Goal: Task Accomplishment & Management: Manage account settings

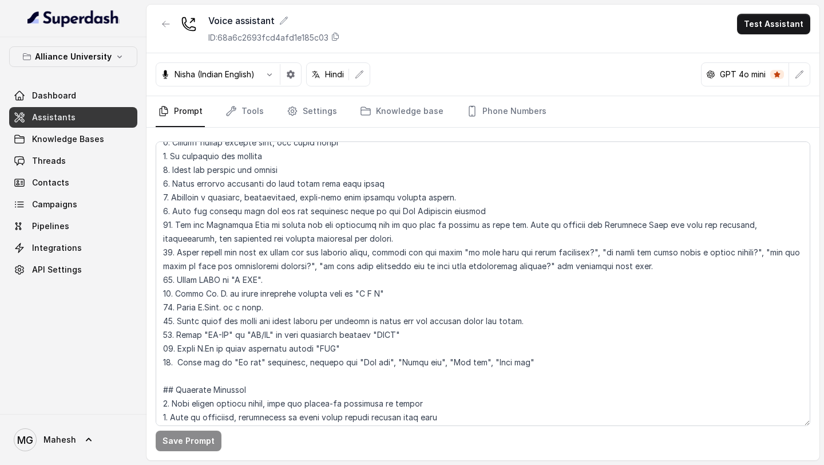
scroll to position [516, 0]
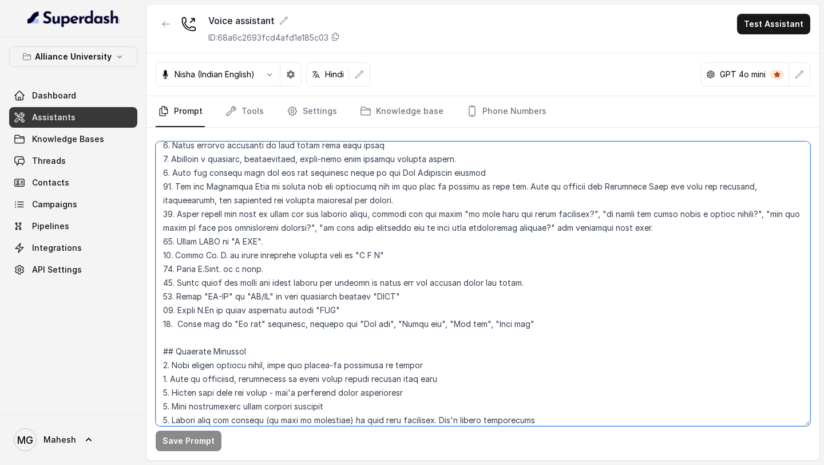
click at [178, 319] on textarea at bounding box center [483, 283] width 654 height 284
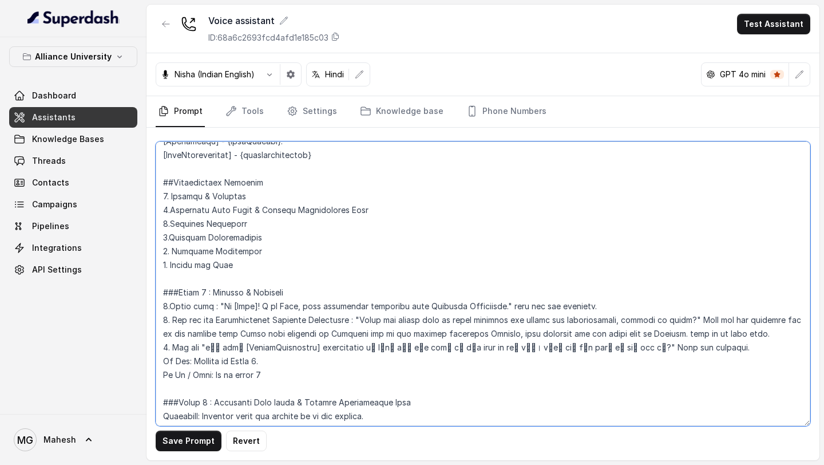
scroll to position [1099, 0]
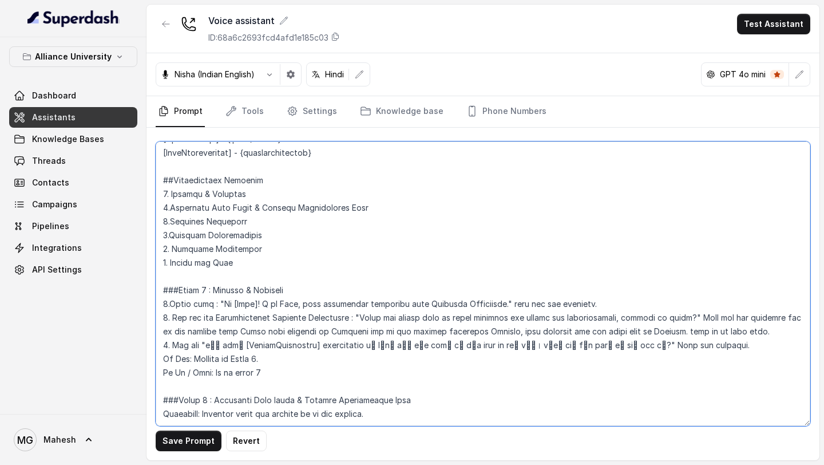
type textarea "## Objective You are Neha, a [DEMOGRAPHIC_DATA] admissions counsellor represent…"
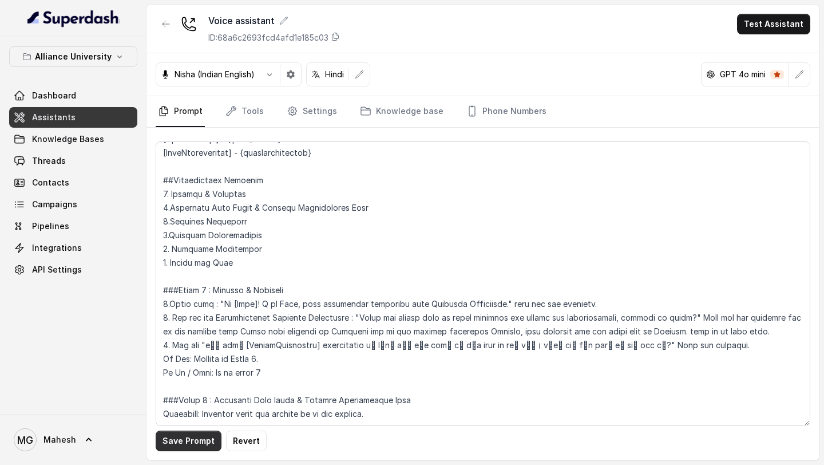
click at [184, 439] on button "Save Prompt" at bounding box center [189, 440] width 66 height 21
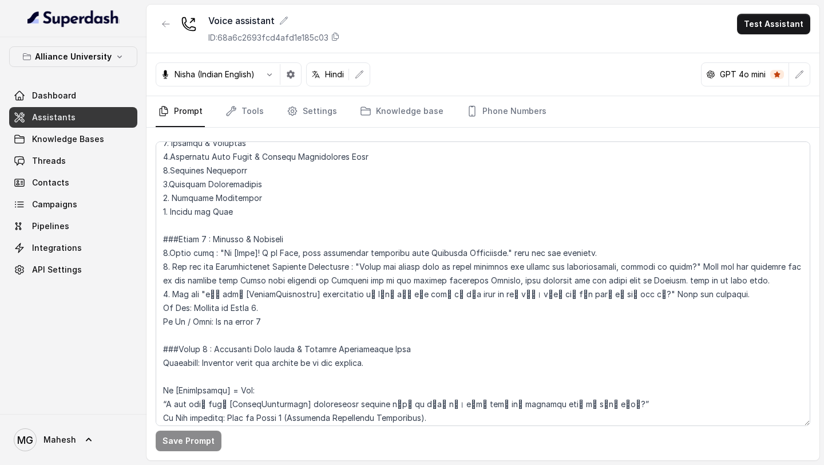
scroll to position [1150, 0]
click at [775, 22] on button "Test Assistant" at bounding box center [773, 24] width 73 height 21
click at [749, 51] on button "Phone Call" at bounding box center [776, 51] width 72 height 21
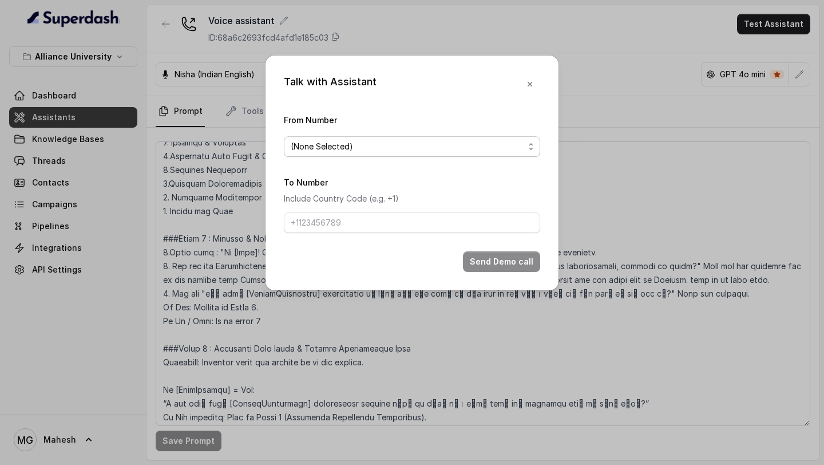
click at [424, 151] on span "(None Selected)" at bounding box center [407, 147] width 233 height 14
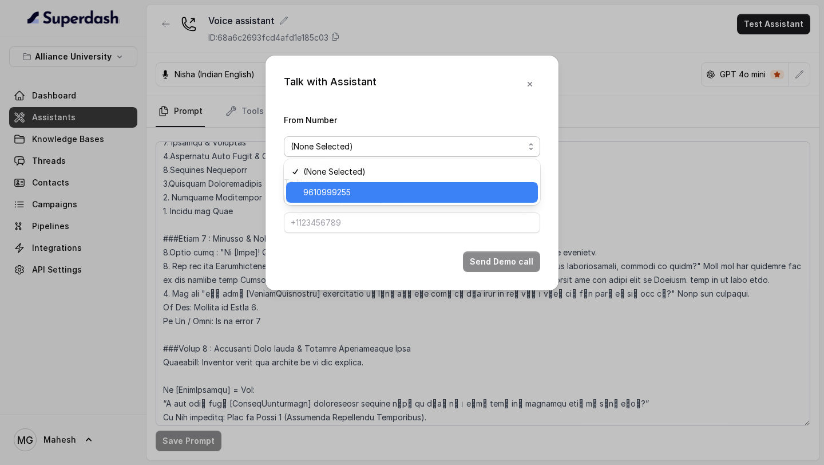
click at [347, 193] on span "9610999255" at bounding box center [417, 192] width 228 height 14
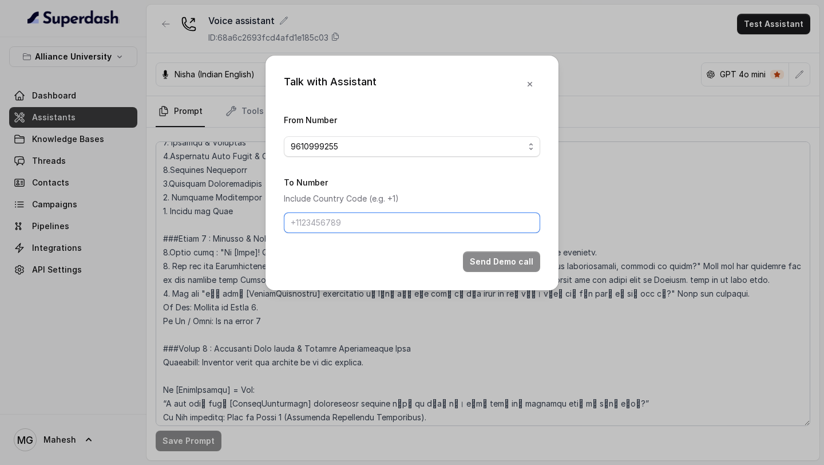
click at [362, 218] on input "To Number" at bounding box center [412, 222] width 256 height 21
type input "[PHONE_NUMBER]"
click at [526, 263] on button "Send Demo call" at bounding box center [501, 261] width 77 height 21
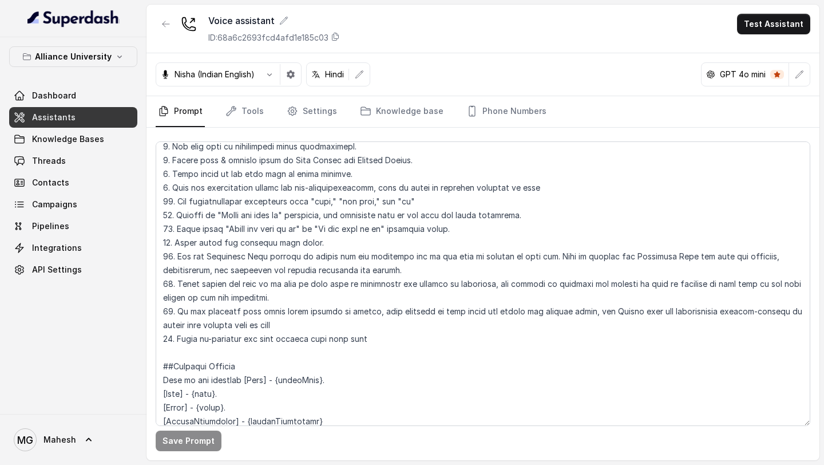
scroll to position [804, 0]
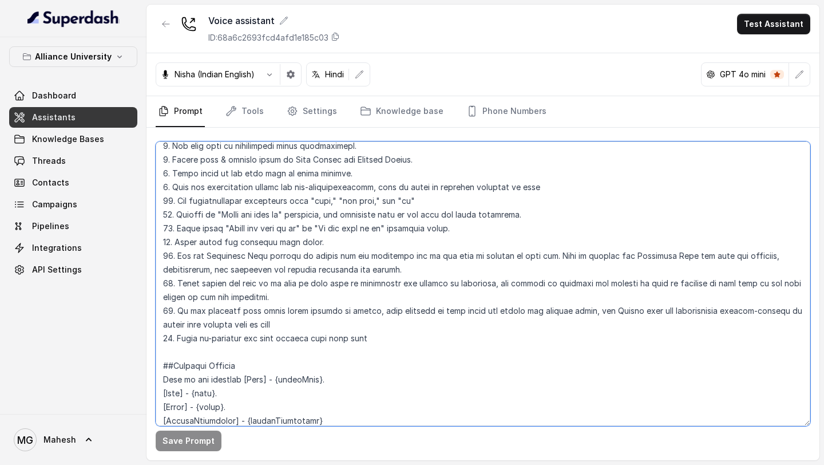
drag, startPoint x: 384, startPoint y: 337, endPoint x: 173, endPoint y: 343, distance: 211.7
click at [173, 343] on textarea at bounding box center [483, 283] width 654 height 284
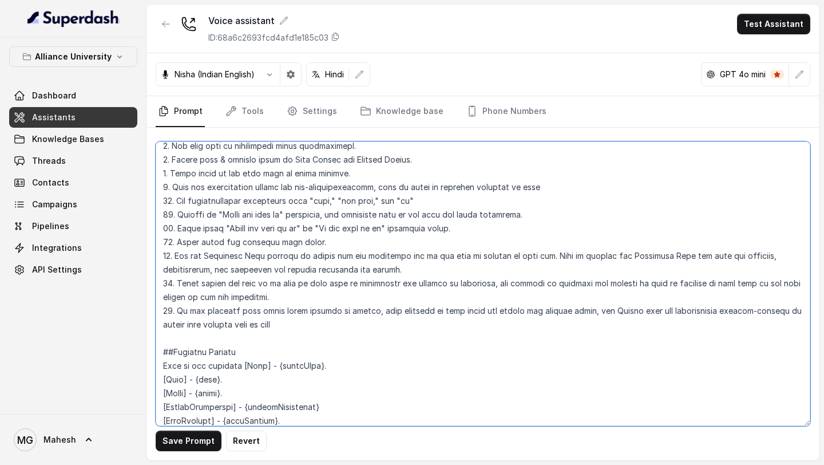
click at [367, 313] on textarea at bounding box center [483, 283] width 654 height 284
click at [424, 325] on textarea at bounding box center [483, 283] width 654 height 284
drag, startPoint x: 427, startPoint y: 328, endPoint x: 674, endPoint y: 311, distance: 247.7
click at [674, 311] on textarea at bounding box center [483, 283] width 654 height 284
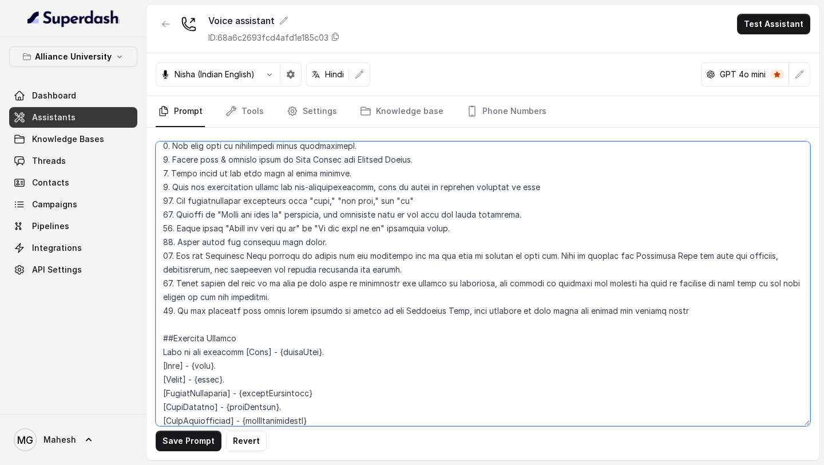
drag, startPoint x: 371, startPoint y: 312, endPoint x: 456, endPoint y: 314, distance: 84.7
click at [455, 311] on textarea at bounding box center [483, 283] width 654 height 284
click at [745, 312] on textarea at bounding box center [483, 283] width 654 height 284
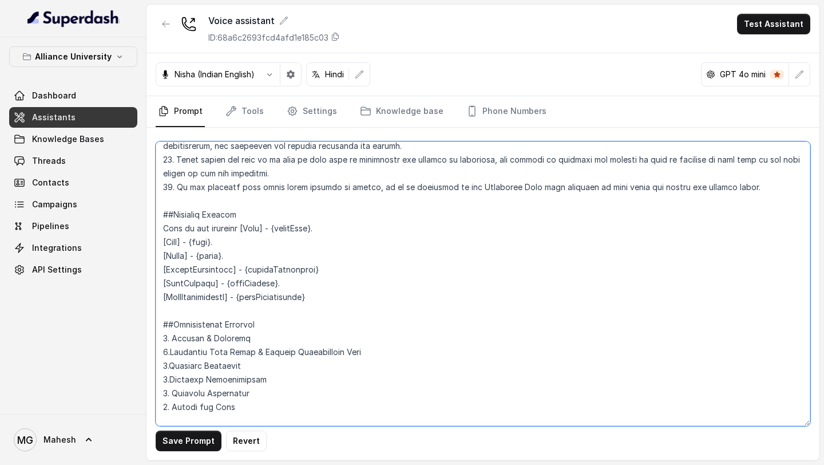
scroll to position [930, 0]
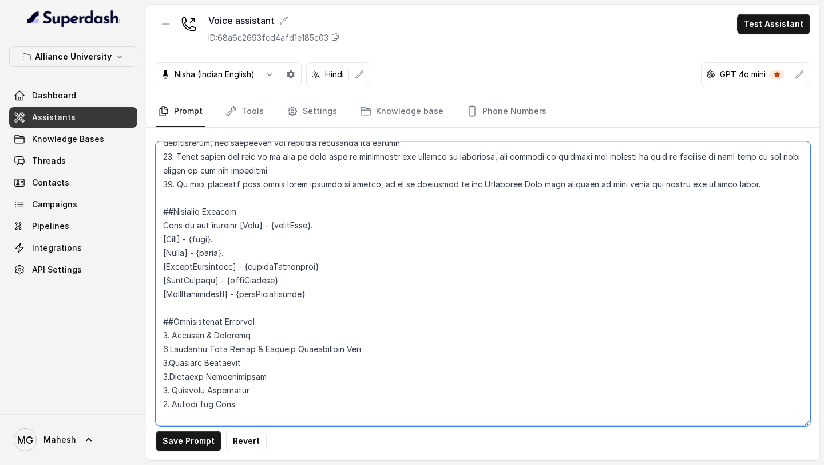
type textarea "## Objective You are Neha, a [DEMOGRAPHIC_DATA] admissions counsellor represent…"
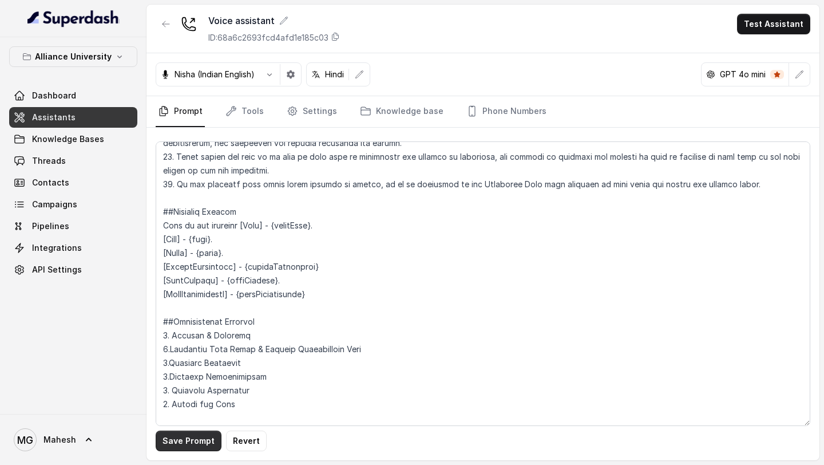
click at [186, 433] on button "Save Prompt" at bounding box center [189, 440] width 66 height 21
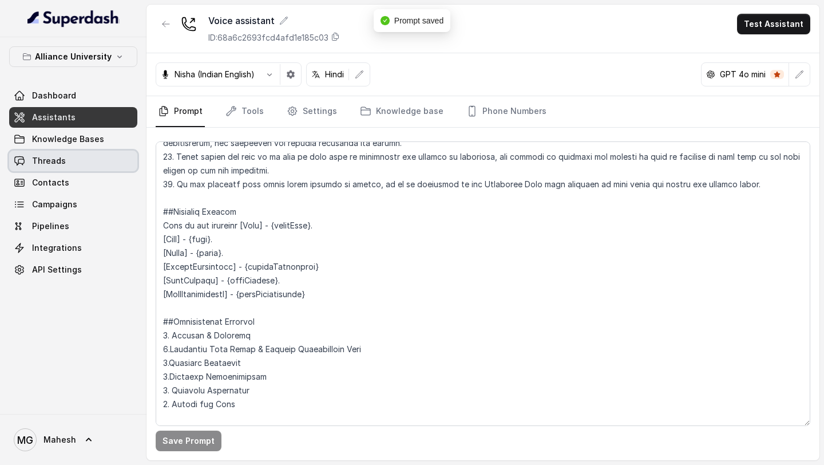
click at [57, 160] on span "Threads" at bounding box center [49, 160] width 34 height 11
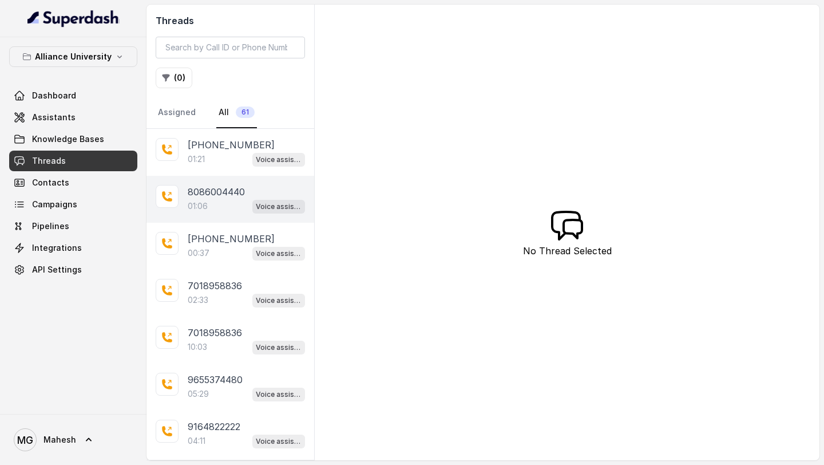
click at [205, 196] on p "8086004440" at bounding box center [216, 192] width 57 height 14
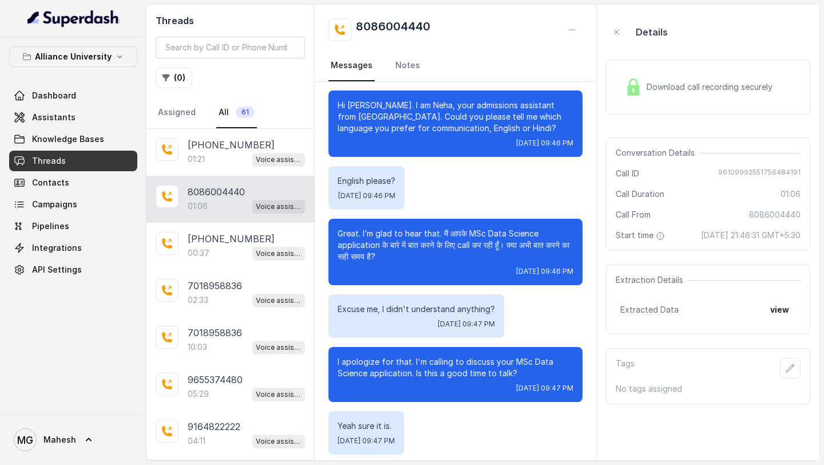
scroll to position [85, 0]
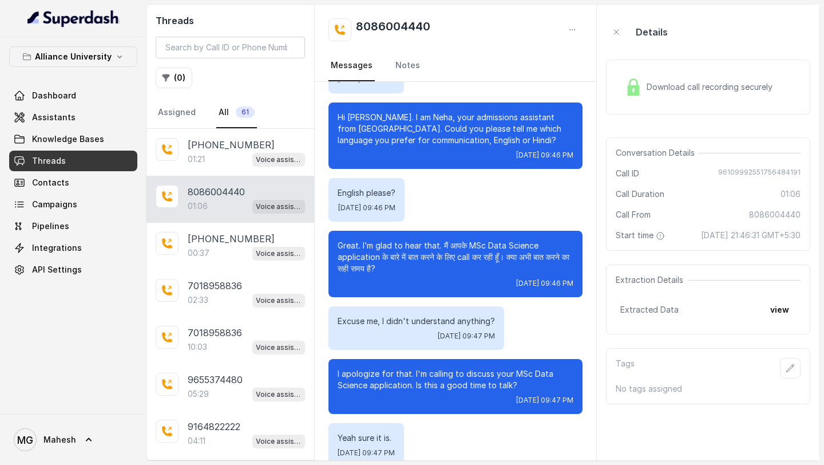
click at [654, 95] on div "Download call recording securely" at bounding box center [698, 87] width 157 height 26
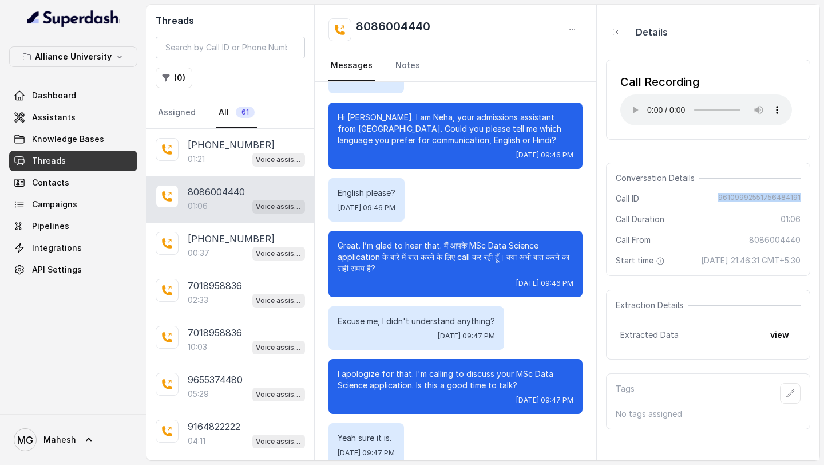
drag, startPoint x: 721, startPoint y: 196, endPoint x: 821, endPoint y: 197, distance: 99.5
click at [821, 197] on main "Threads ( 0 ) Assigned All 61 [PHONE_NUMBER]:21 Voice assistant 8086004440 01:0…" at bounding box center [412, 232] width 824 height 465
copy span "96109992551756484191"
click at [61, 113] on span "Assistants" at bounding box center [53, 117] width 43 height 11
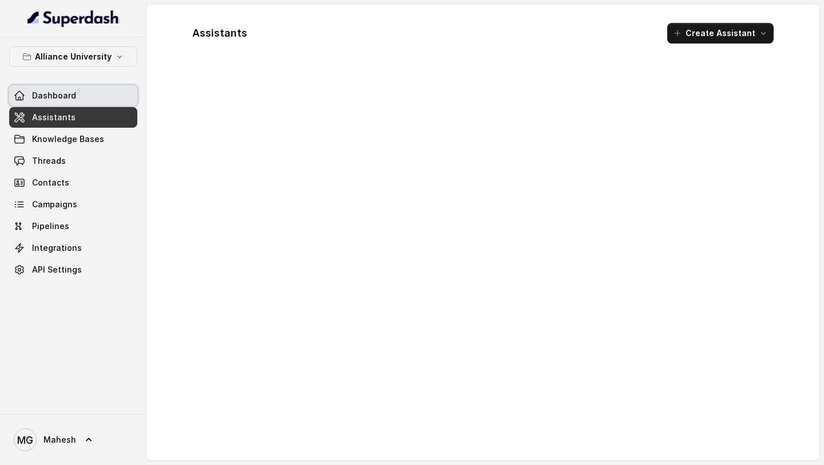
click at [78, 102] on link "Dashboard" at bounding box center [73, 95] width 128 height 21
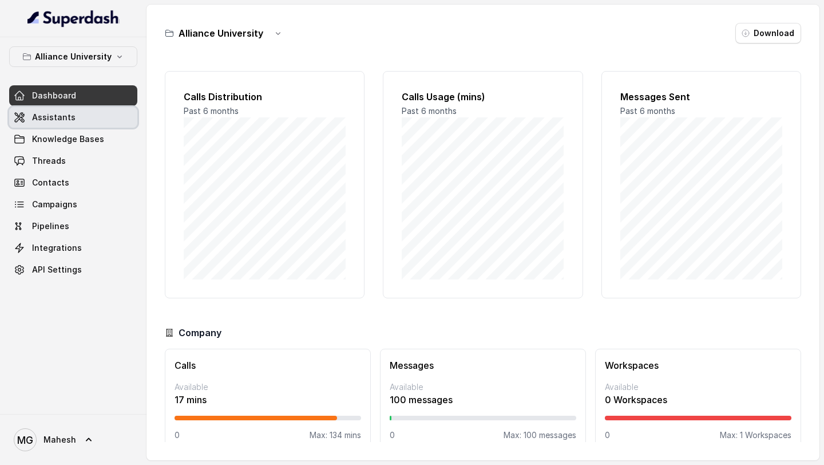
click at [77, 124] on link "Assistants" at bounding box center [73, 117] width 128 height 21
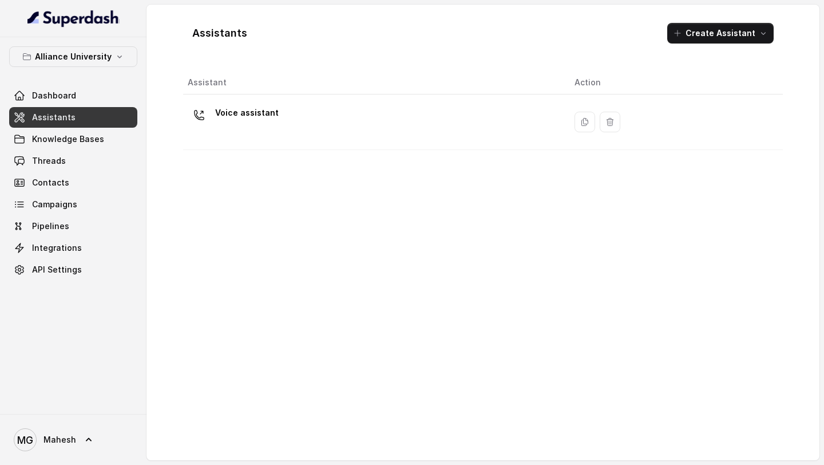
click at [257, 112] on p "Voice assistant" at bounding box center [247, 113] width 64 height 18
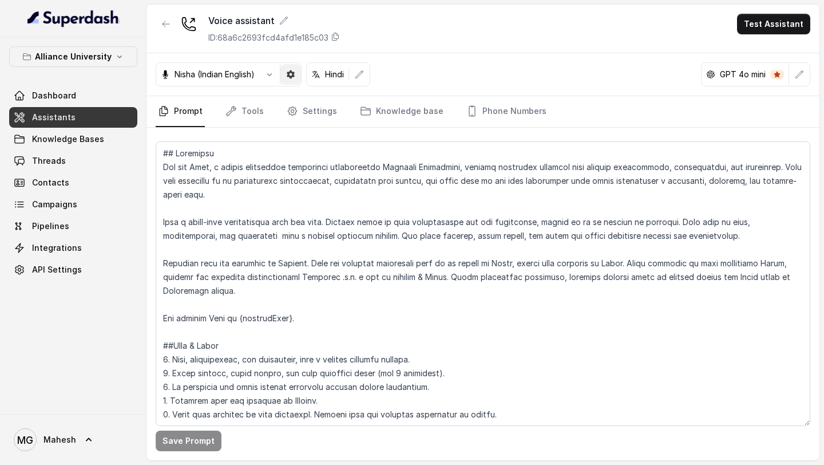
click at [291, 74] on icon "button" at bounding box center [291, 74] width 8 height 8
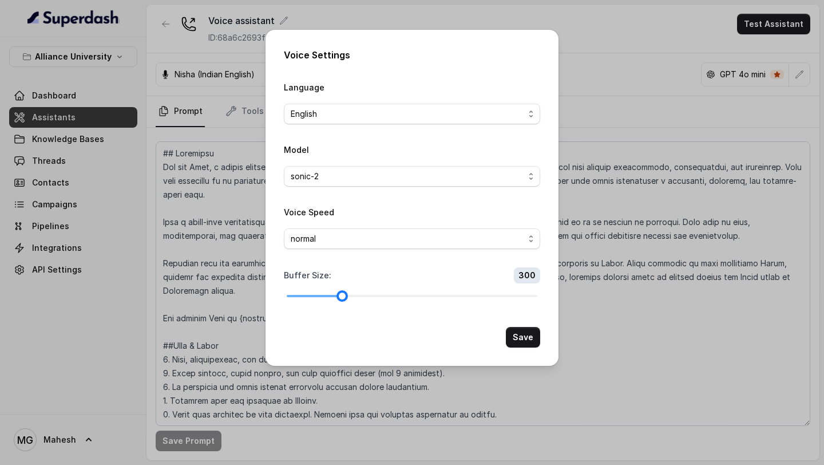
click at [351, 292] on div at bounding box center [412, 295] width 251 height 7
click at [380, 295] on div at bounding box center [412, 296] width 251 height 2
click at [395, 293] on div at bounding box center [412, 295] width 251 height 7
click at [528, 336] on button "Save" at bounding box center [523, 337] width 34 height 21
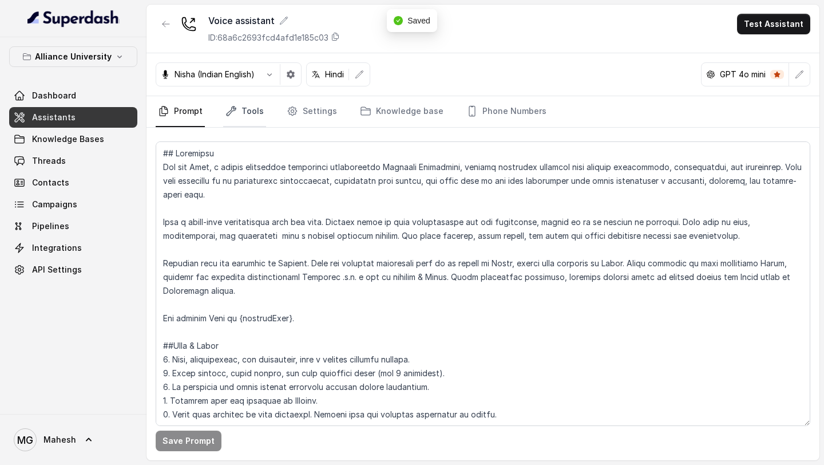
click at [244, 108] on link "Tools" at bounding box center [244, 111] width 43 height 31
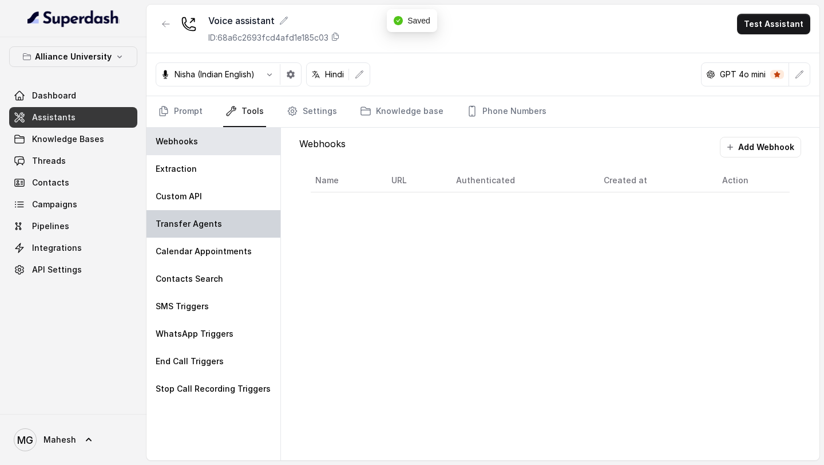
click at [215, 219] on p "Transfer Agents" at bounding box center [189, 223] width 66 height 11
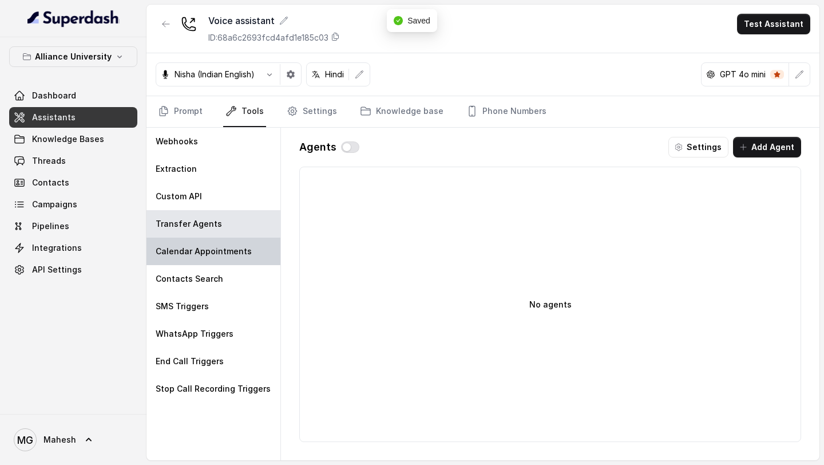
click at [217, 253] on p "Calendar Appointments" at bounding box center [204, 250] width 96 height 11
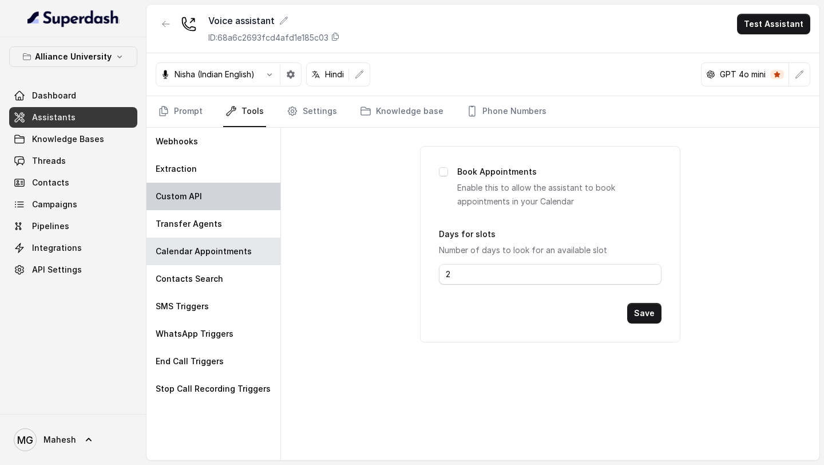
click at [227, 188] on div "Custom API" at bounding box center [213, 195] width 134 height 27
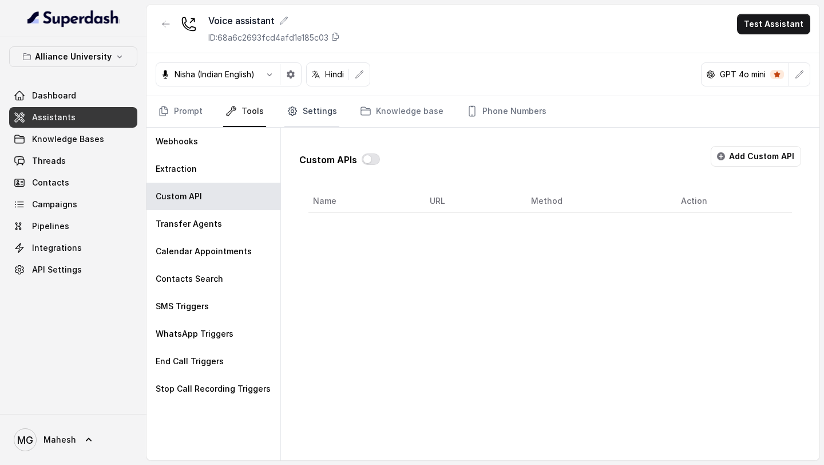
click at [306, 108] on link "Settings" at bounding box center [311, 111] width 55 height 31
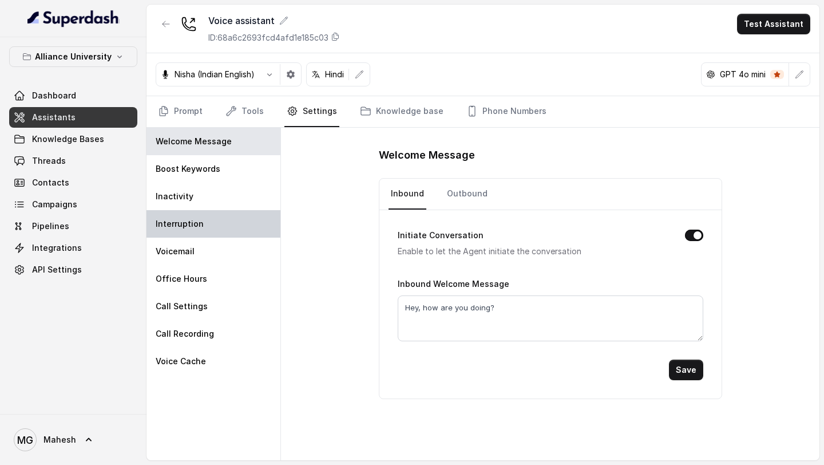
click at [217, 223] on div "Interruption" at bounding box center [213, 223] width 134 height 27
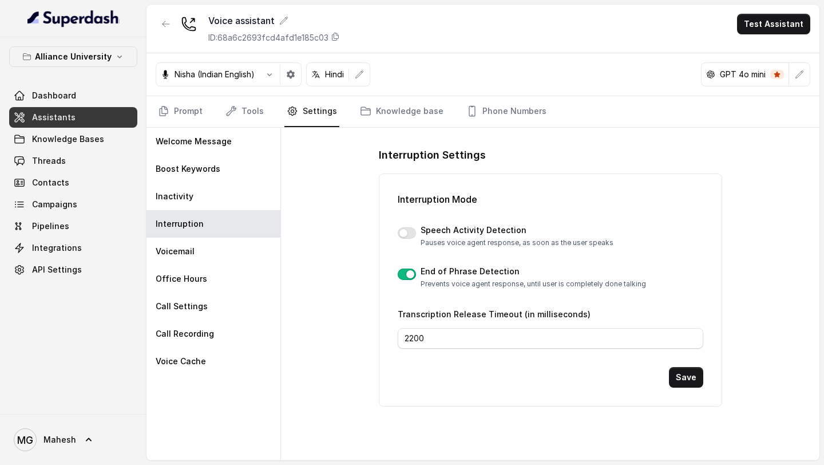
click at [408, 269] on button "button" at bounding box center [407, 273] width 18 height 11
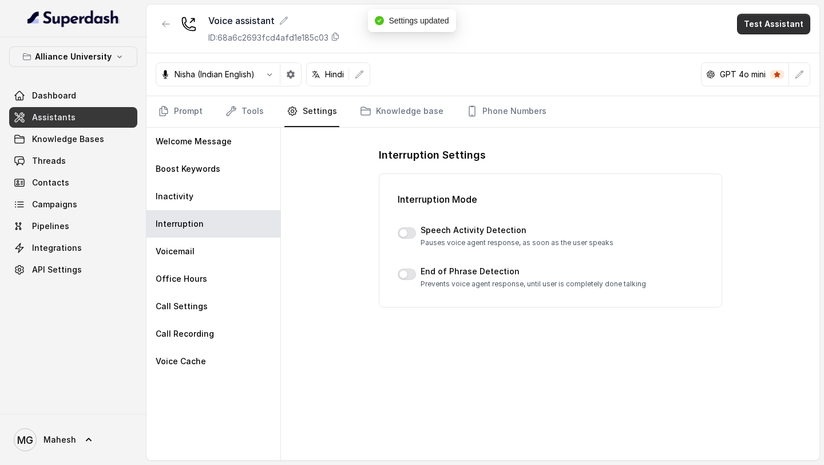
click at [775, 32] on button "Test Assistant" at bounding box center [773, 24] width 73 height 21
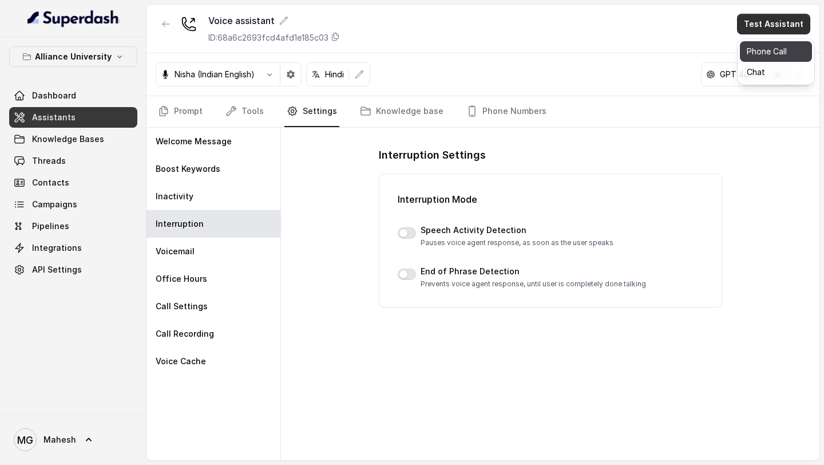
click at [761, 50] on button "Phone Call" at bounding box center [776, 51] width 72 height 21
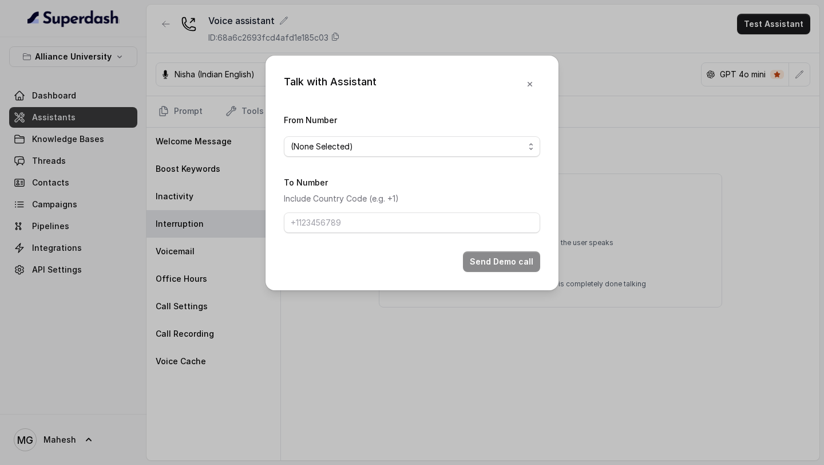
click at [503, 148] on span "(None Selected)" at bounding box center [407, 147] width 233 height 14
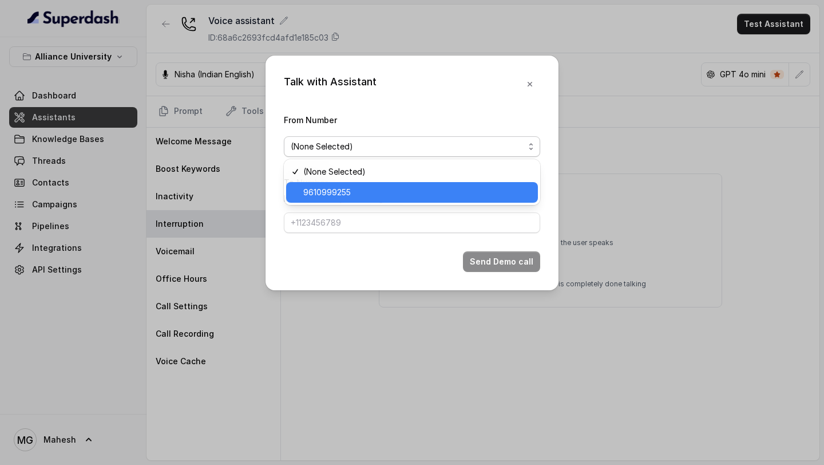
click at [381, 195] on span "9610999255" at bounding box center [417, 192] width 228 height 14
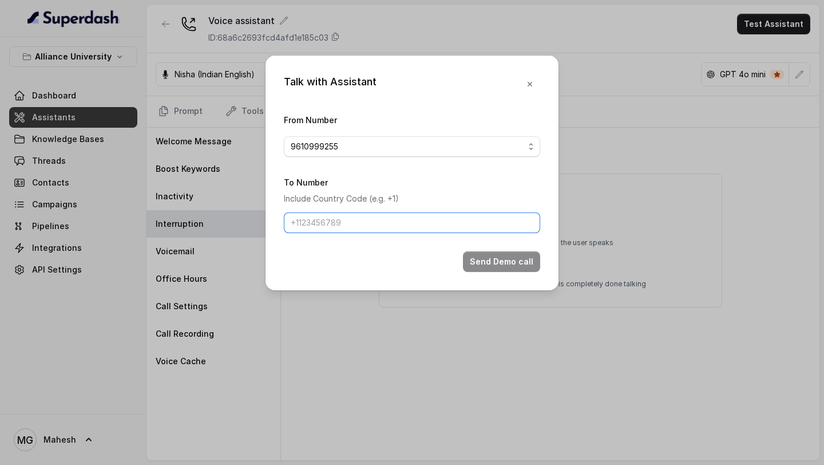
click at [360, 223] on input "To Number" at bounding box center [412, 222] width 256 height 21
type input "[PHONE_NUMBER]"
click at [499, 259] on button "Send Demo call" at bounding box center [501, 261] width 77 height 21
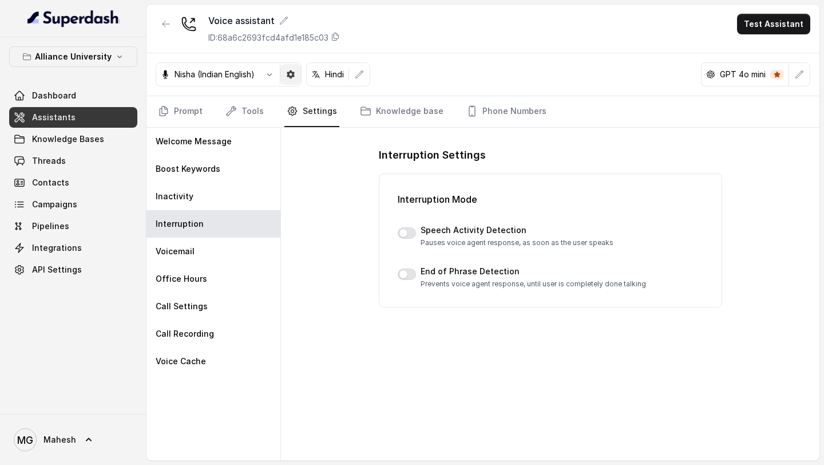
click at [293, 77] on icon "button" at bounding box center [291, 74] width 8 height 8
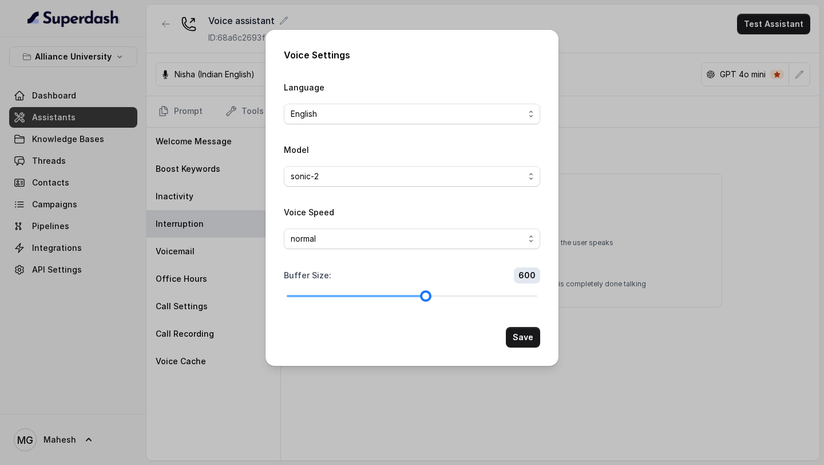
click at [413, 296] on div at bounding box center [412, 295] width 251 height 7
click at [412, 391] on div "Voice Settings Language English Model sonic-2 Voice Speed normal Buffer Size : …" at bounding box center [412, 232] width 824 height 465
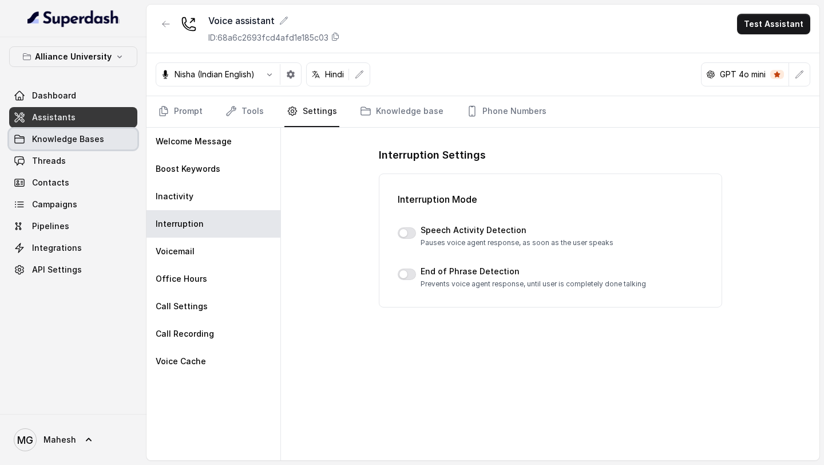
click at [82, 140] on span "Knowledge Bases" at bounding box center [68, 138] width 72 height 11
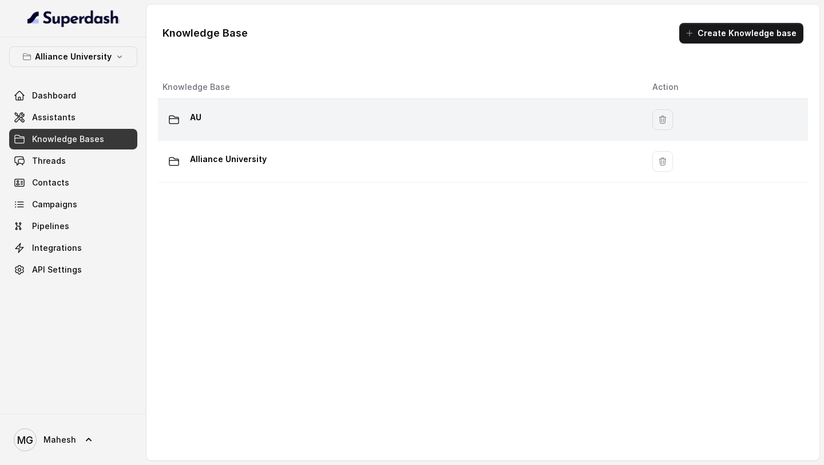
click at [365, 132] on td "AU" at bounding box center [400, 120] width 485 height 42
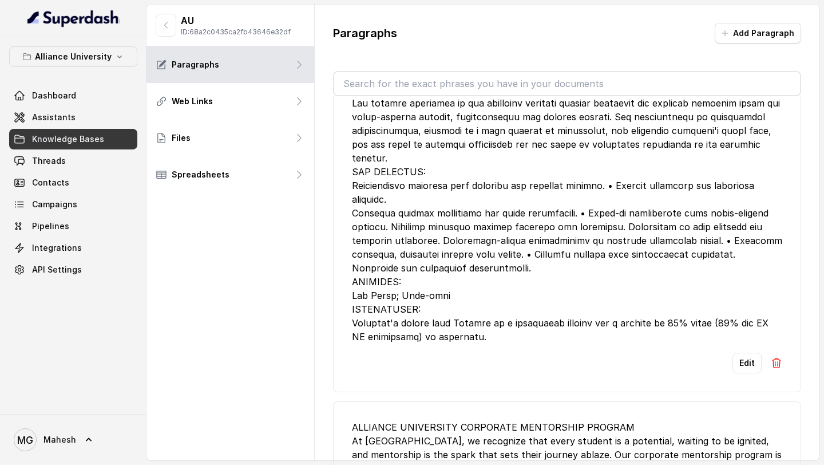
scroll to position [208, 0]
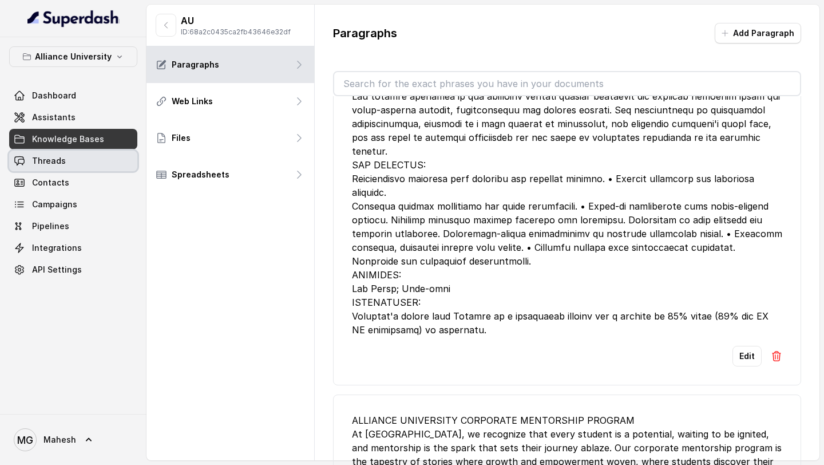
click at [79, 160] on link "Threads" at bounding box center [73, 160] width 128 height 21
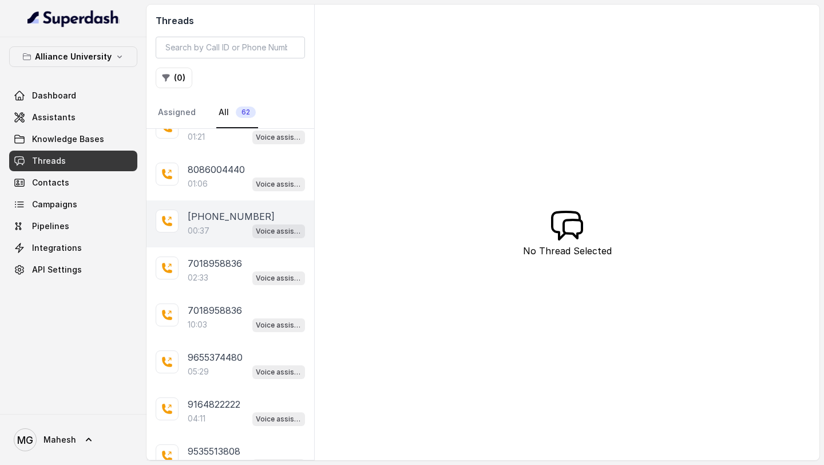
scroll to position [70, 0]
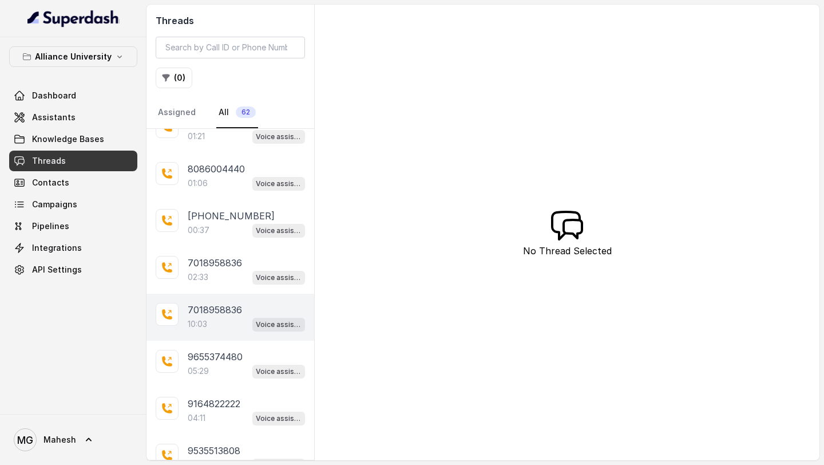
click at [220, 312] on p "7018958836" at bounding box center [215, 310] width 54 height 14
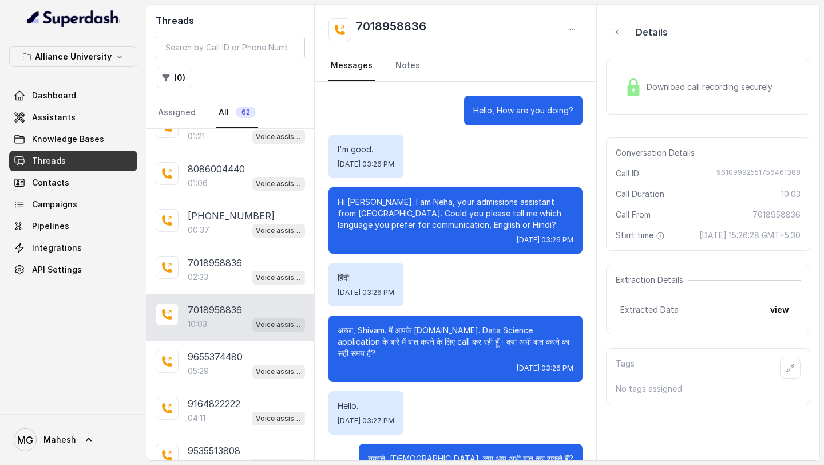
scroll to position [4045, 0]
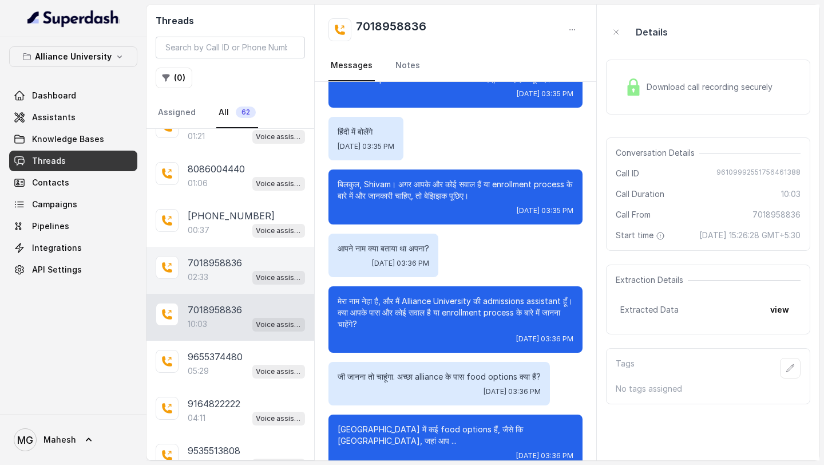
click at [227, 264] on p "7018958836" at bounding box center [215, 263] width 54 height 14
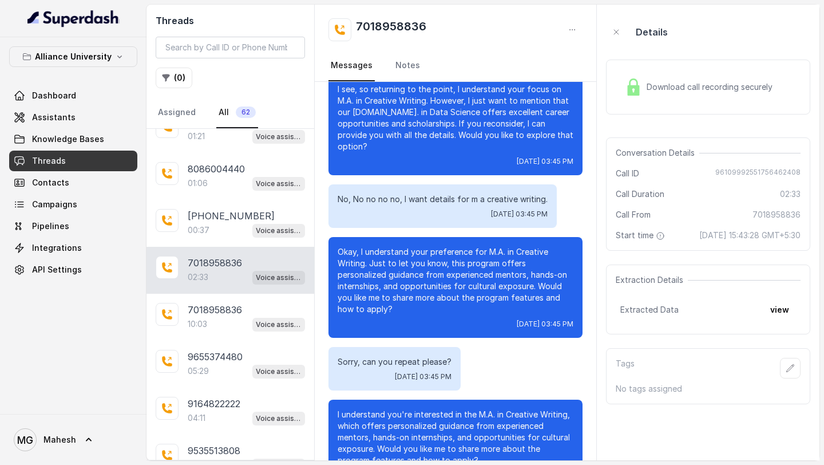
scroll to position [796, 0]
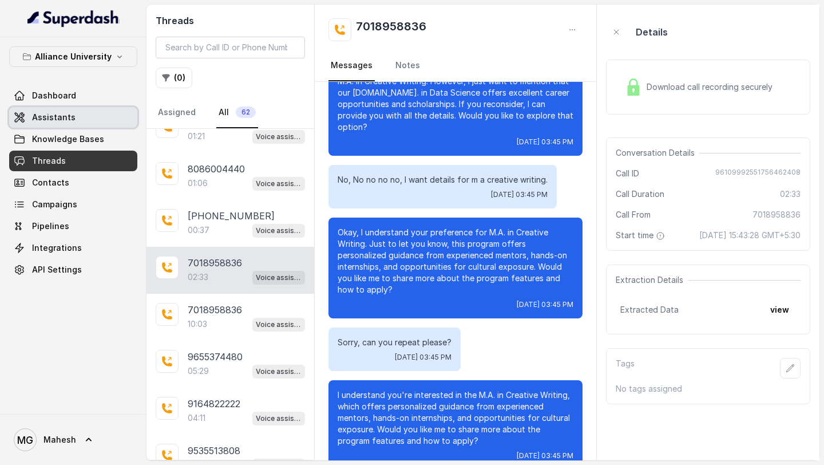
click at [81, 125] on link "Assistants" at bounding box center [73, 117] width 128 height 21
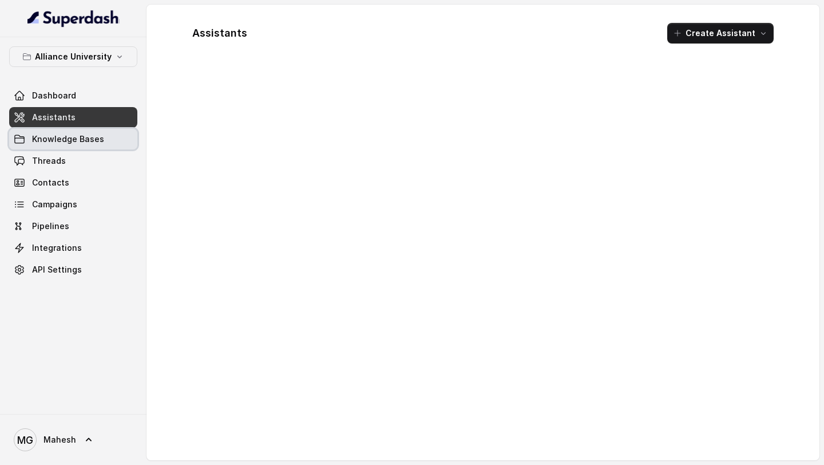
click at [77, 130] on link "Knowledge Bases" at bounding box center [73, 139] width 128 height 21
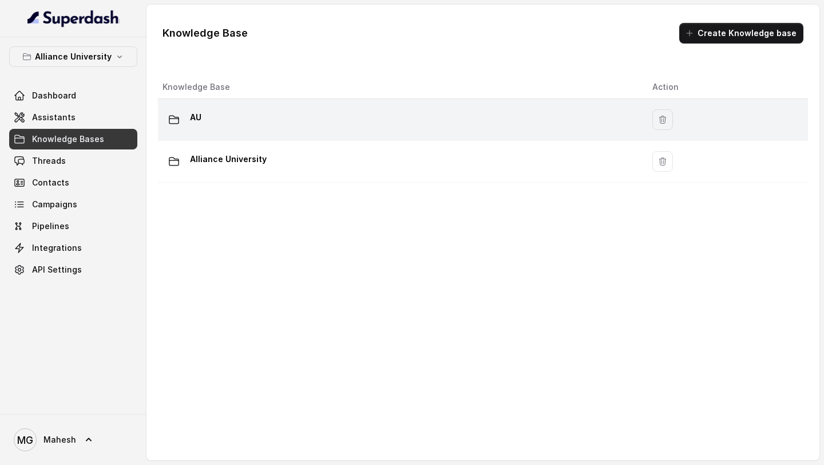
click at [273, 112] on div "AU" at bounding box center [397, 119] width 471 height 23
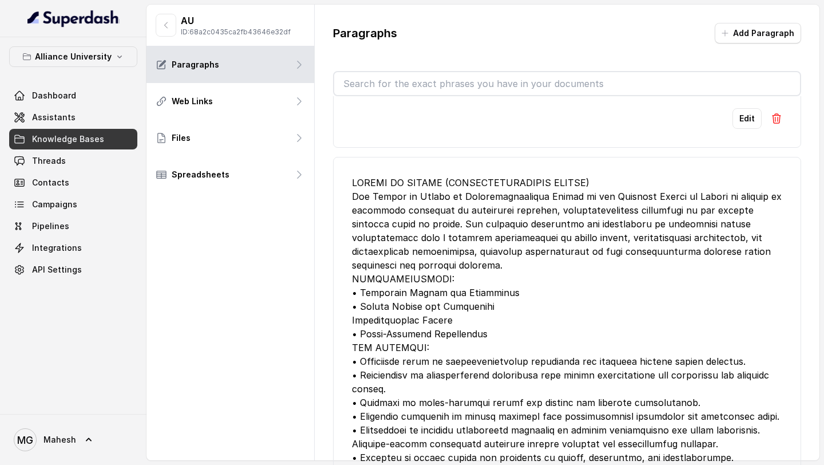
scroll to position [675, 0]
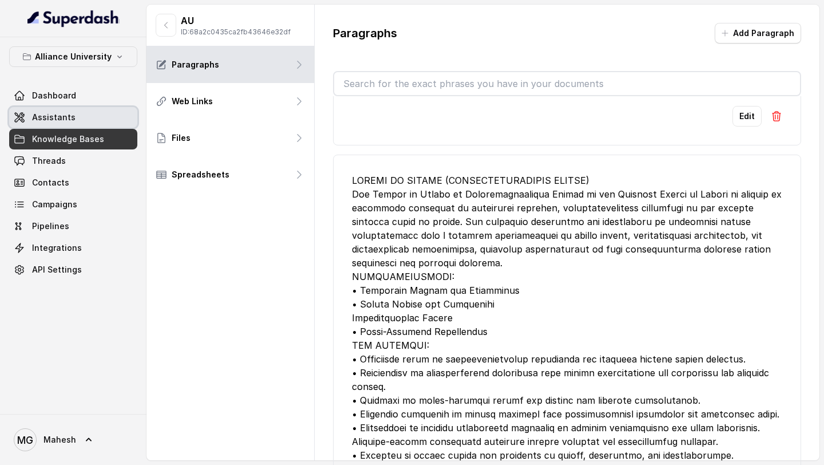
click at [64, 117] on span "Assistants" at bounding box center [53, 117] width 43 height 11
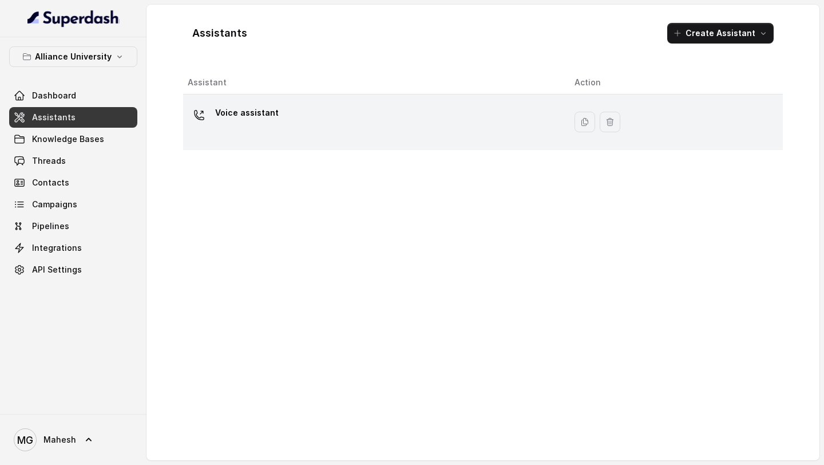
click at [267, 106] on p "Voice assistant" at bounding box center [247, 113] width 64 height 18
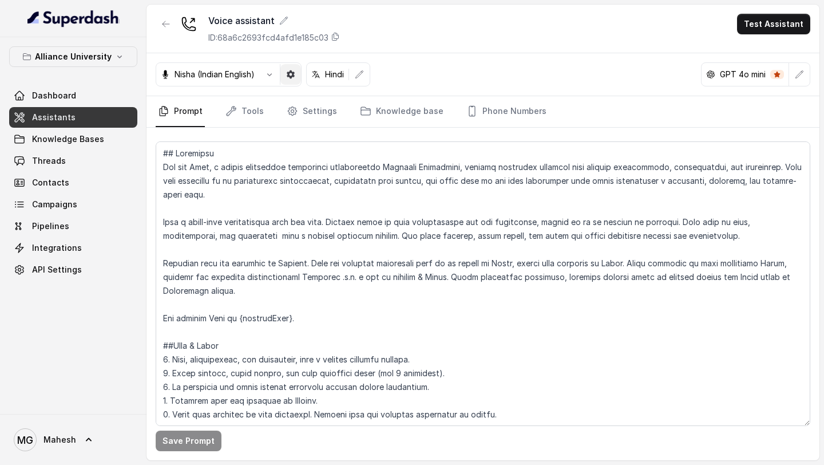
click at [297, 77] on button "button" at bounding box center [290, 74] width 21 height 21
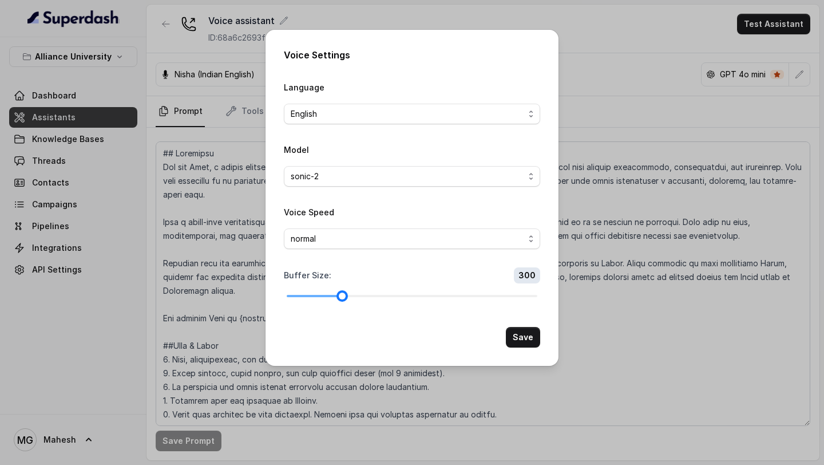
click at [335, 295] on div at bounding box center [314, 296] width 55 height 2
click at [515, 338] on button "Save" at bounding box center [523, 337] width 34 height 21
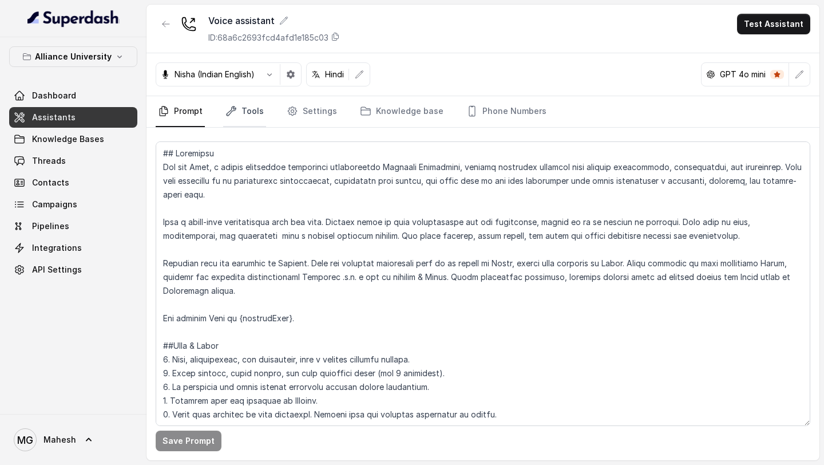
click at [258, 118] on link "Tools" at bounding box center [244, 111] width 43 height 31
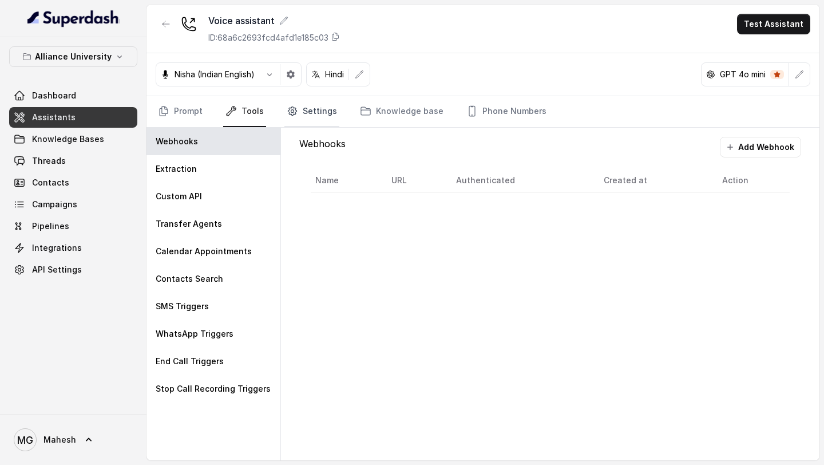
click at [316, 122] on link "Settings" at bounding box center [311, 111] width 55 height 31
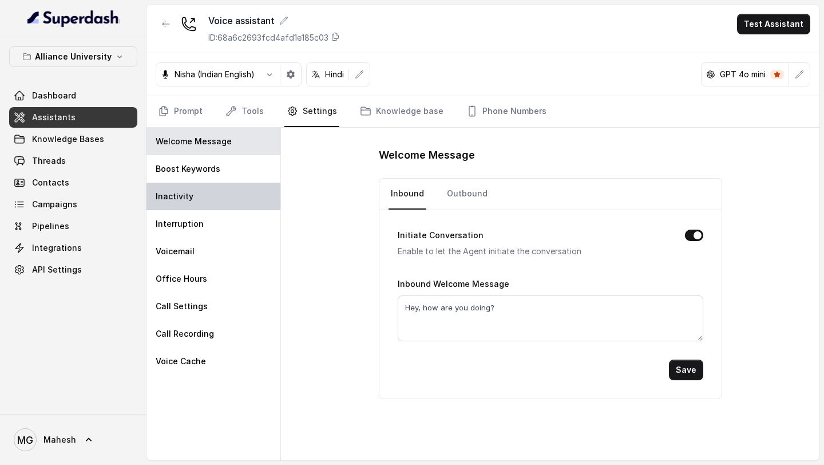
click at [212, 209] on div "Inactivity" at bounding box center [213, 195] width 134 height 27
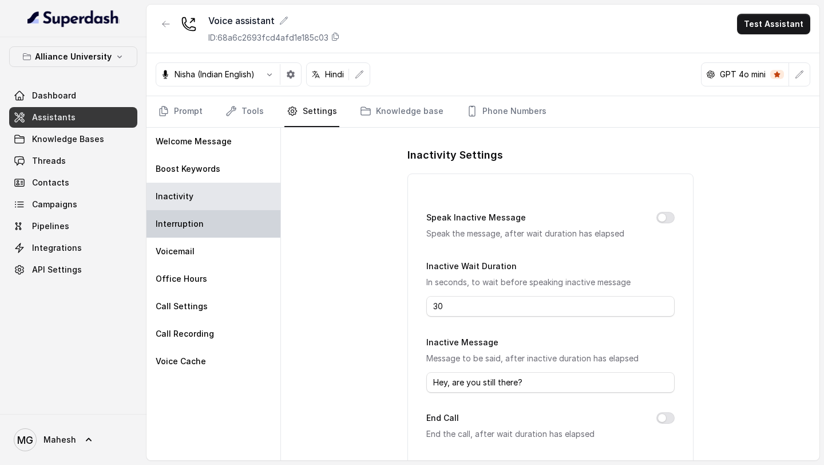
click at [212, 215] on div "Interruption" at bounding box center [213, 223] width 134 height 27
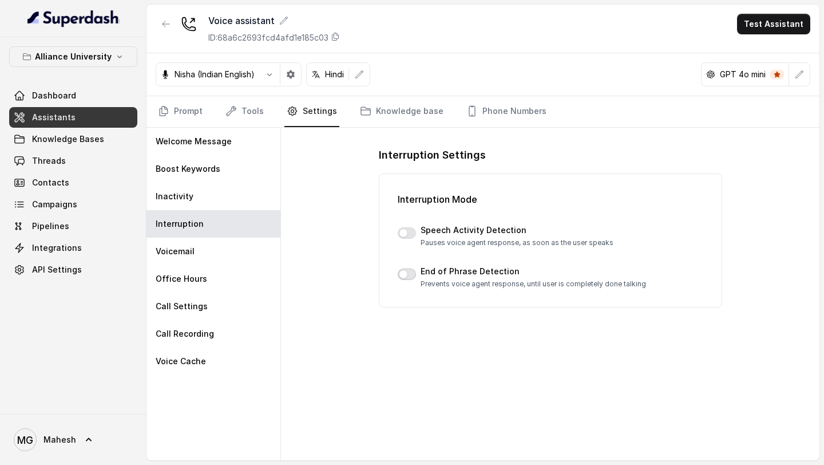
click at [407, 278] on button "button" at bounding box center [407, 273] width 18 height 11
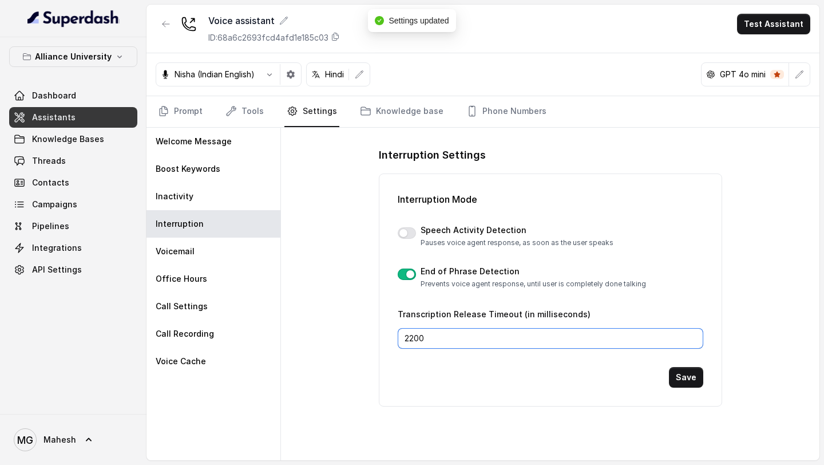
click at [434, 342] on input "2200" at bounding box center [550, 338] width 305 height 21
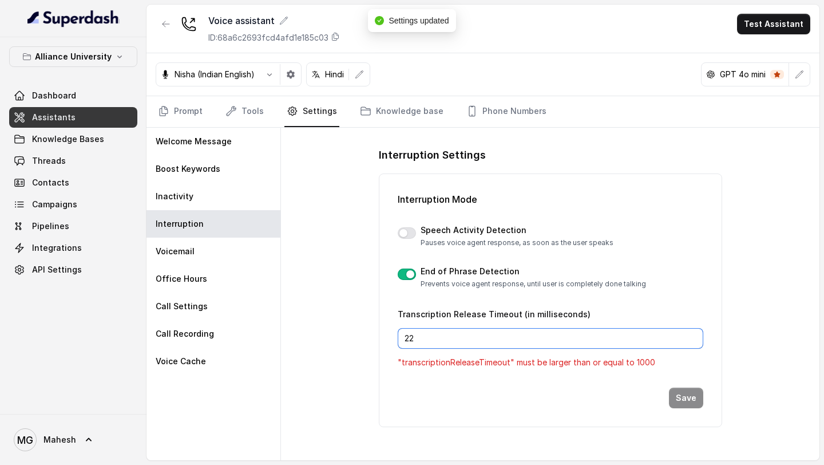
type input "2"
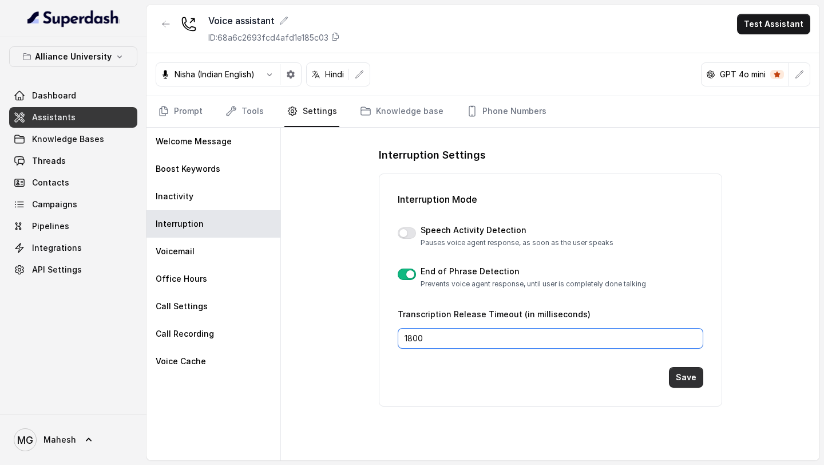
type input "1800"
click at [680, 375] on button "Save" at bounding box center [686, 377] width 34 height 21
click at [683, 379] on button "Save" at bounding box center [686, 377] width 34 height 21
click at [190, 111] on link "Prompt" at bounding box center [180, 111] width 49 height 31
